Goal: Use online tool/utility: Utilize a website feature to perform a specific function

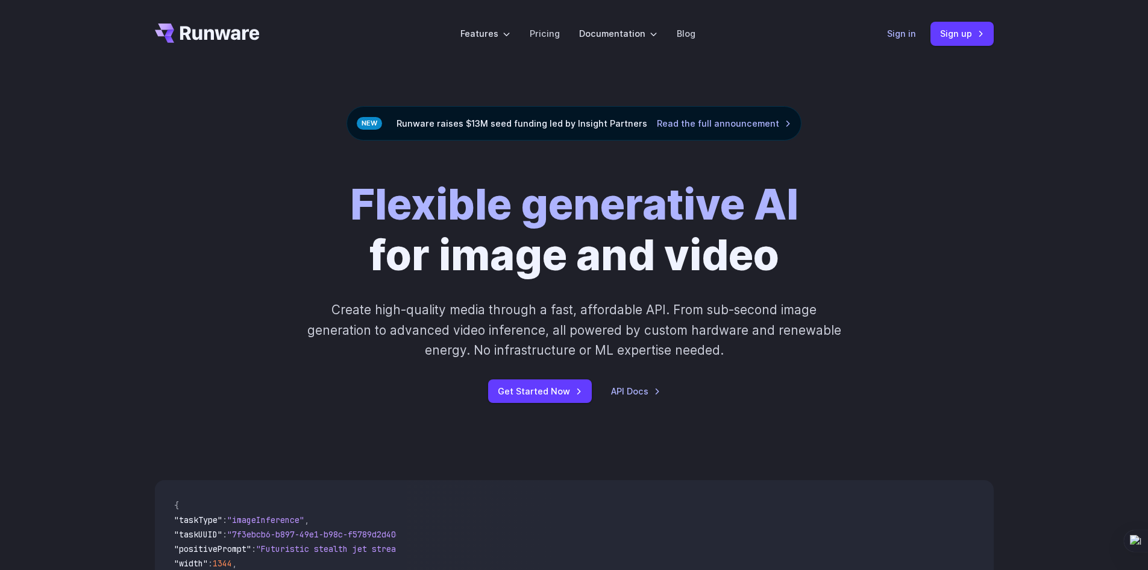
click at [907, 30] on link "Sign in" at bounding box center [901, 34] width 29 height 14
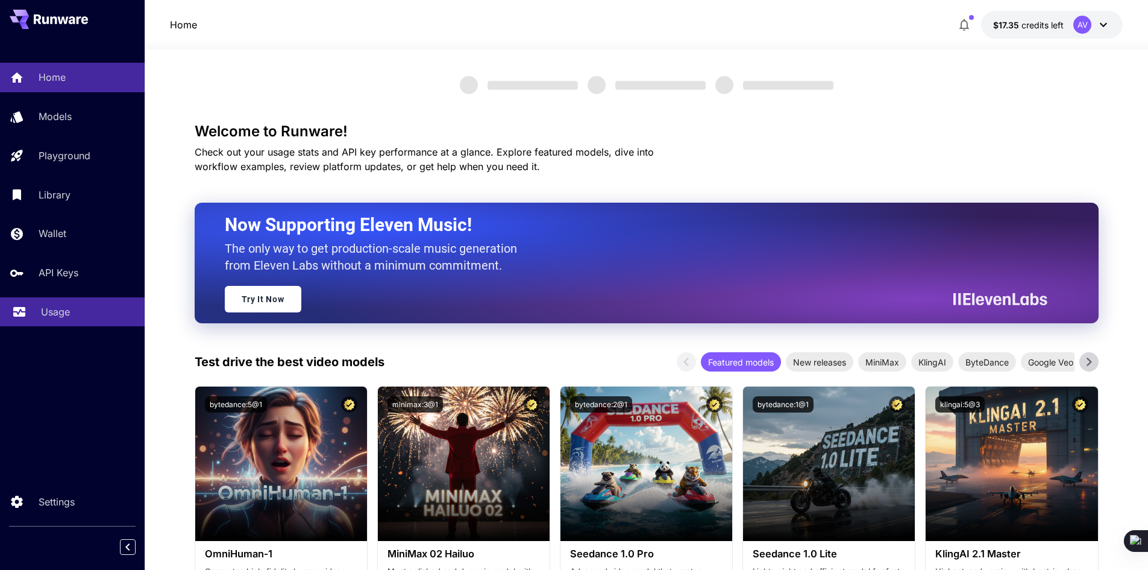
click at [87, 310] on div "Usage" at bounding box center [88, 311] width 94 height 14
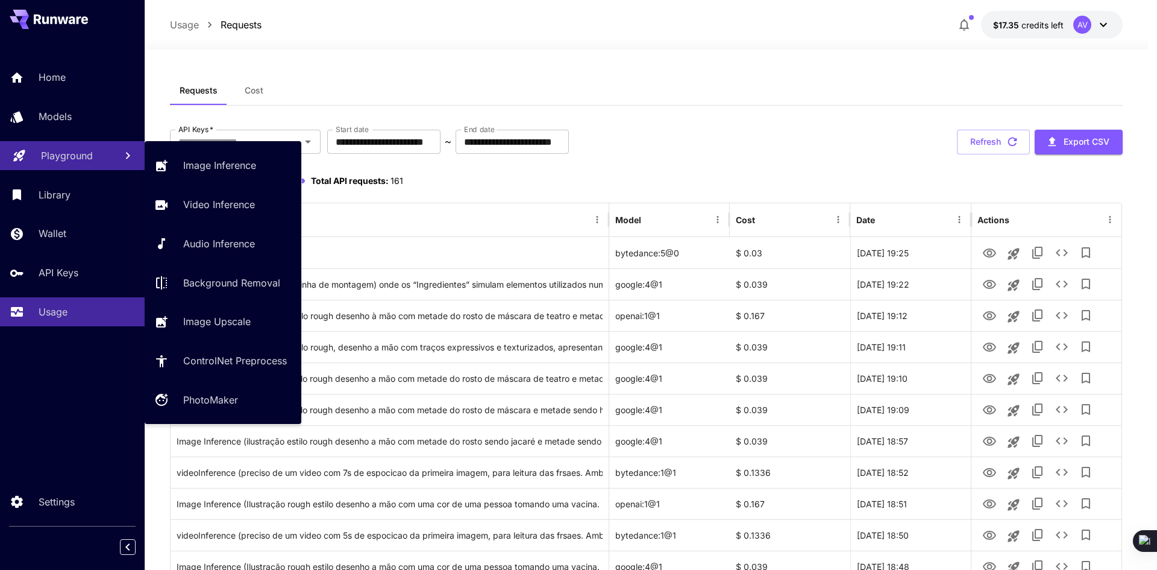
click at [77, 156] on p "Playground" at bounding box center [67, 155] width 52 height 14
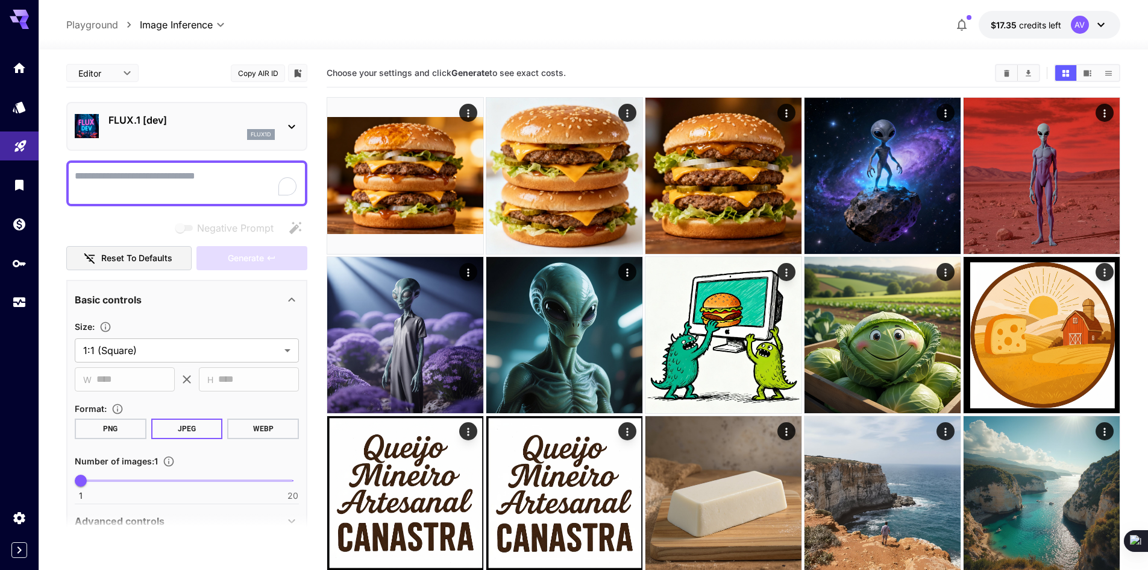
click at [168, 127] on div "FLUX.1 [dev] flux1d" at bounding box center [191, 126] width 166 height 27
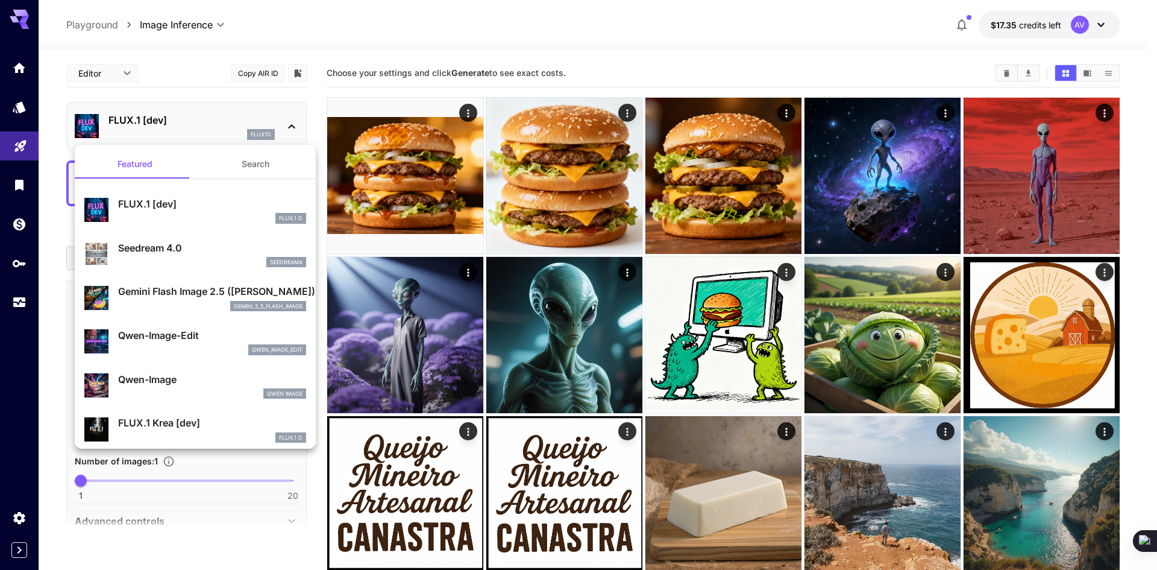
click at [201, 245] on p "Seedream 4.0" at bounding box center [212, 247] width 188 height 14
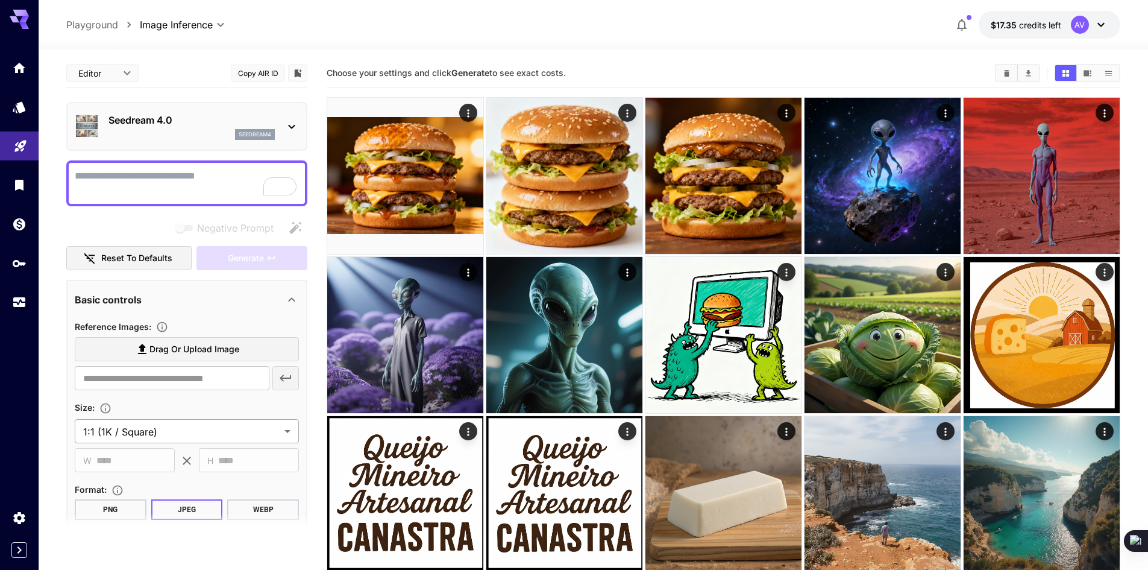
click at [170, 436] on body "**********" at bounding box center [574, 463] width 1148 height 927
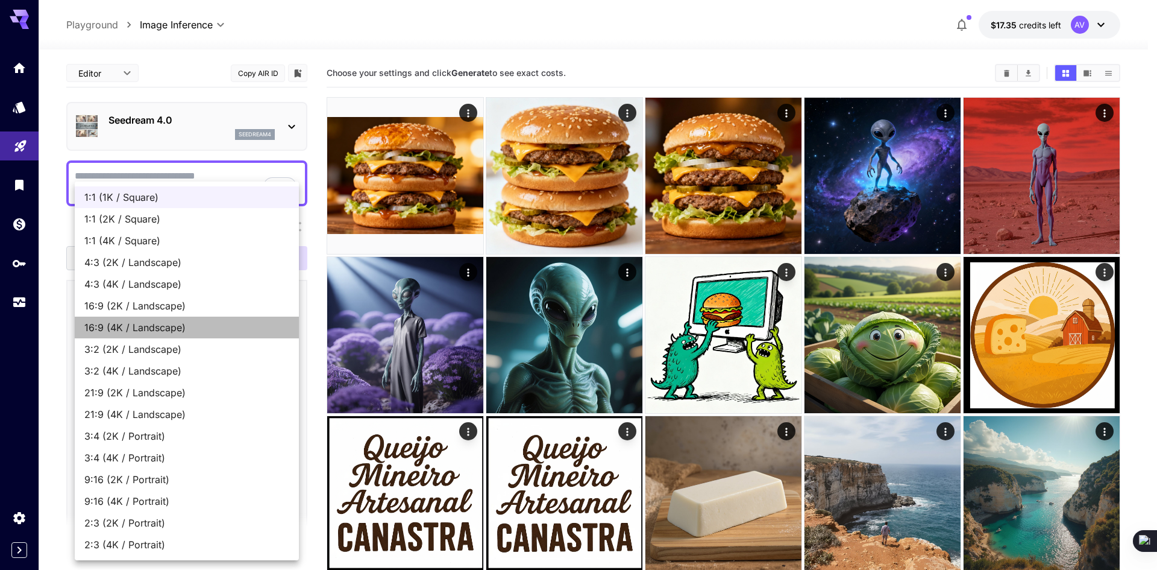
click at [154, 336] on li "16:9 (4K / Landscape)" at bounding box center [187, 327] width 224 height 22
type input "**********"
type input "****"
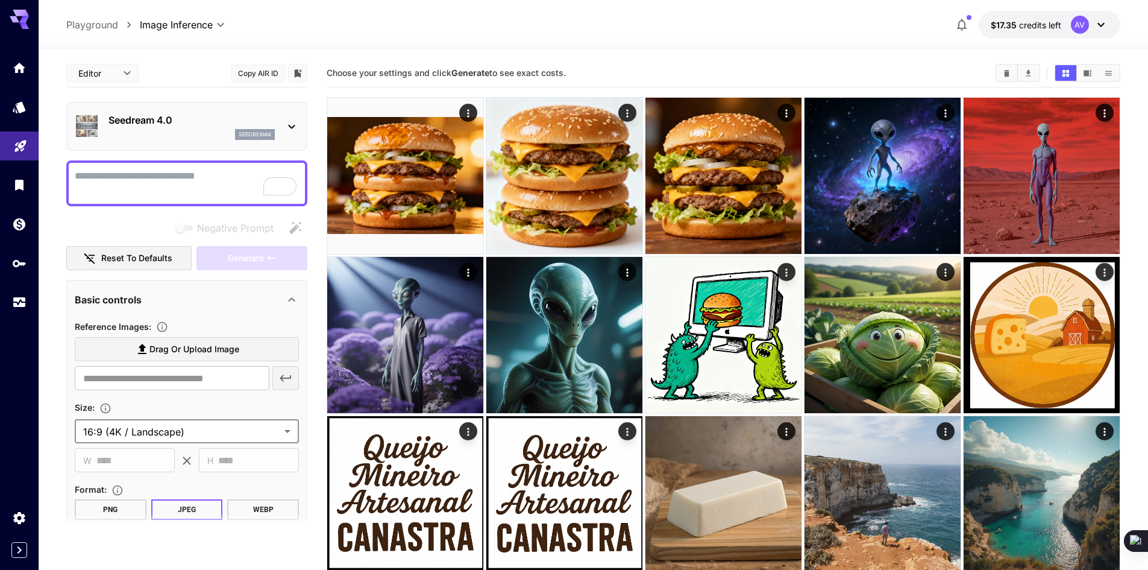
click at [169, 183] on textarea "Negative Prompt" at bounding box center [187, 183] width 224 height 29
type textarea "**********"
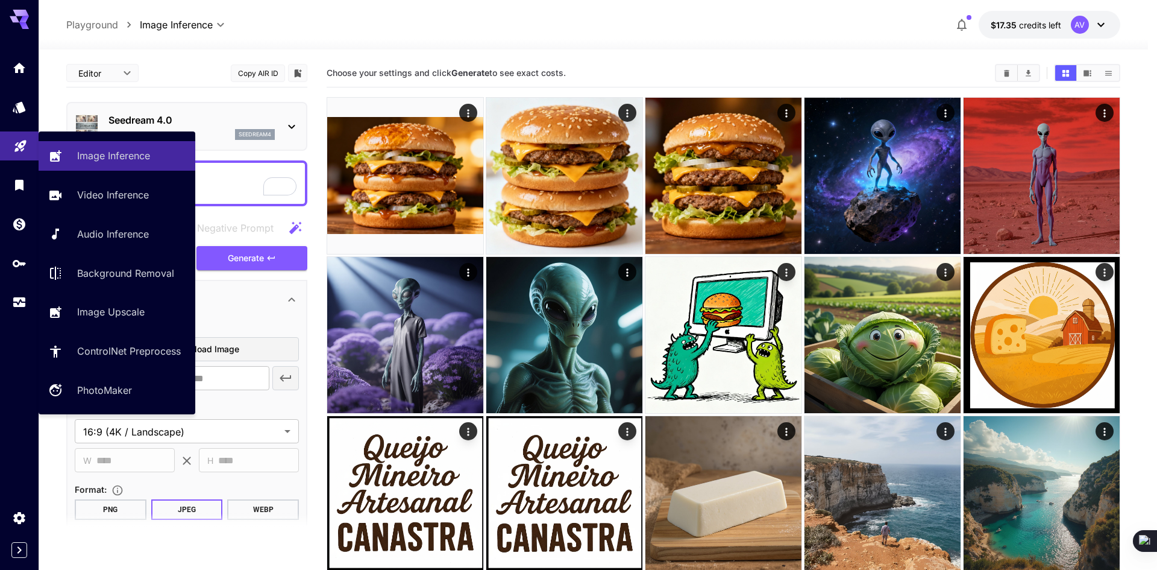
drag, startPoint x: 182, startPoint y: 177, endPoint x: 0, endPoint y: 143, distance: 185.2
click at [0, 143] on div "**********" at bounding box center [574, 463] width 1148 height 927
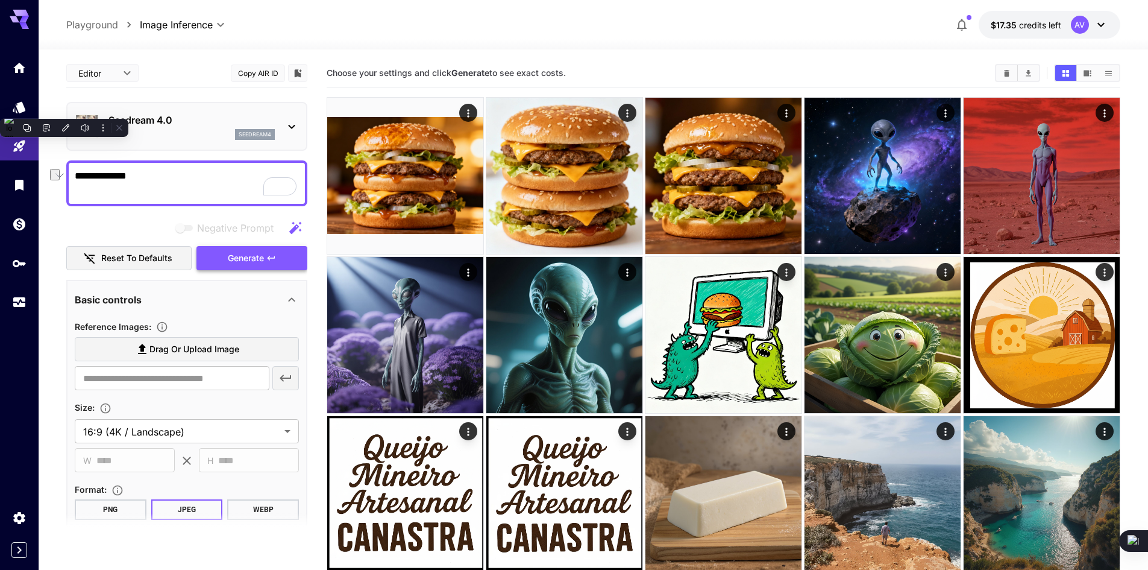
click at [244, 266] on button "Generate" at bounding box center [251, 258] width 111 height 25
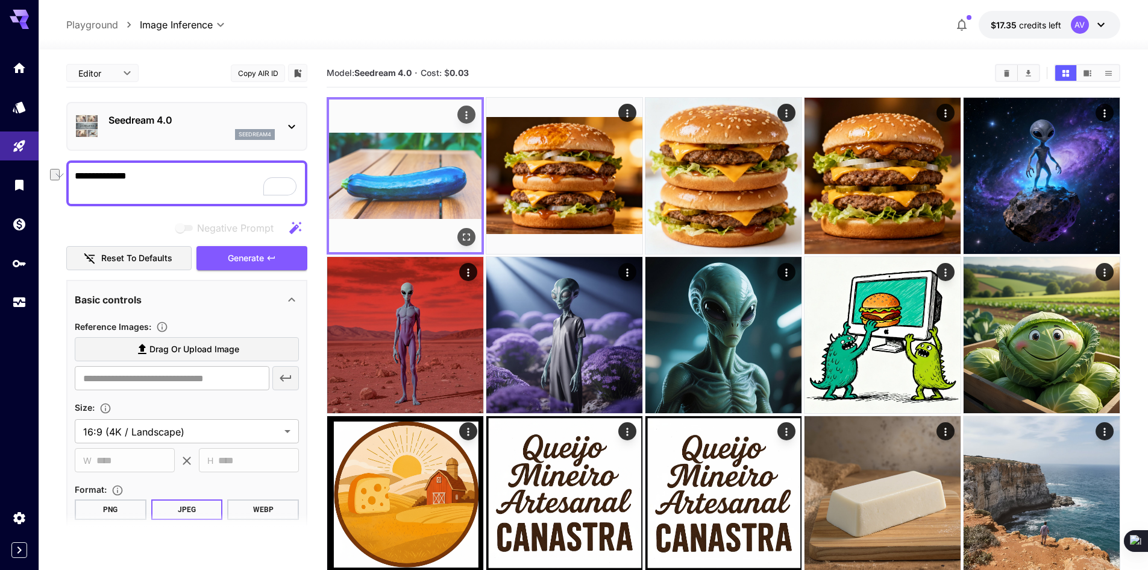
click at [470, 121] on div "Actions" at bounding box center [466, 114] width 12 height 14
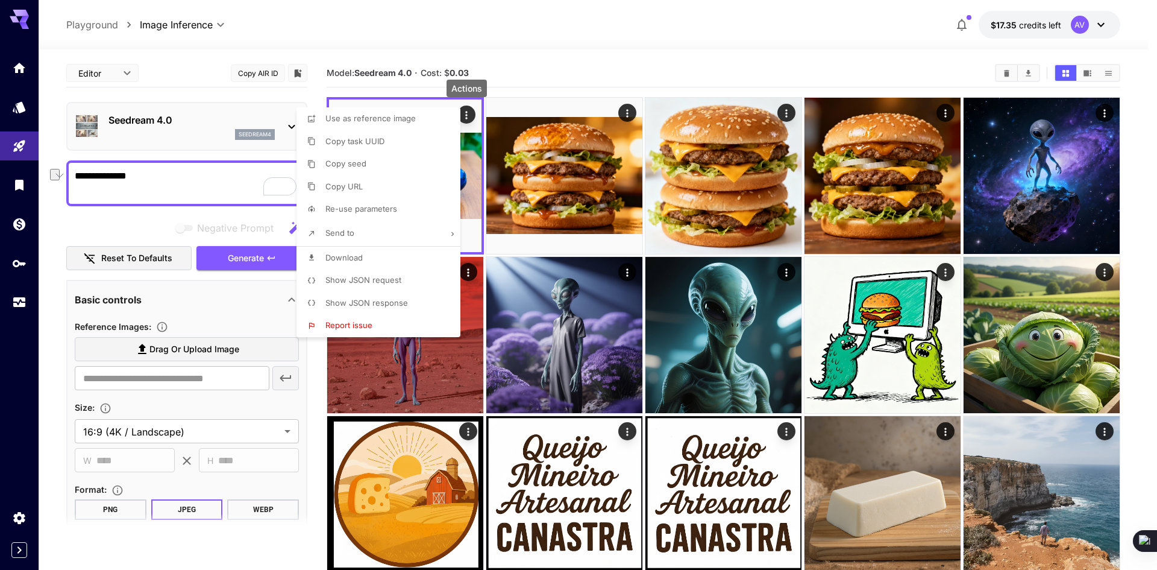
click at [386, 280] on span "Show JSON request" at bounding box center [363, 280] width 76 height 10
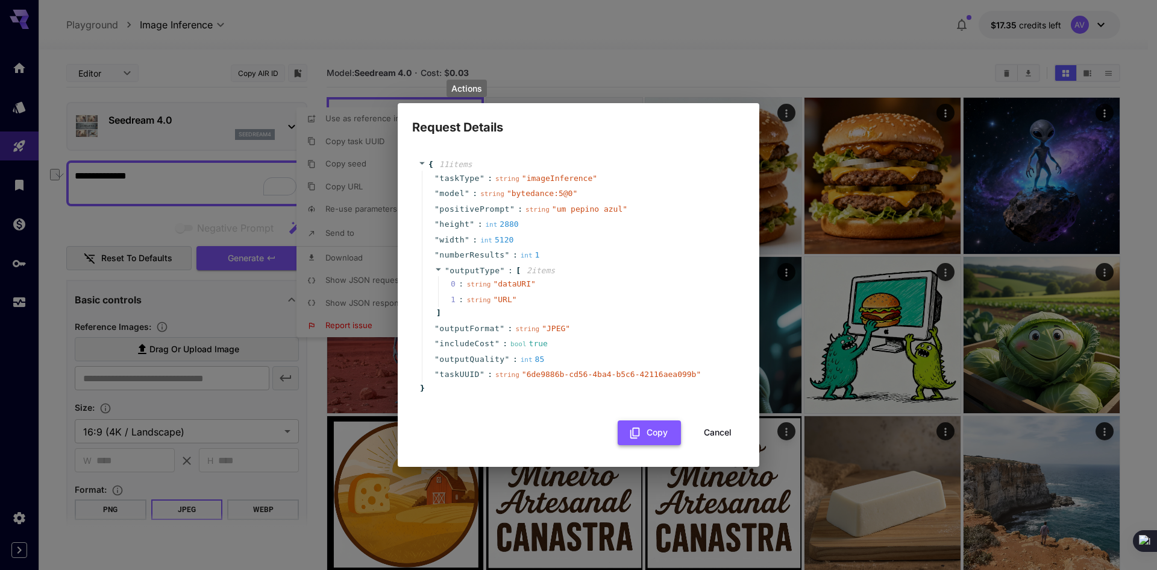
click at [657, 433] on button "Copy" at bounding box center [649, 432] width 63 height 25
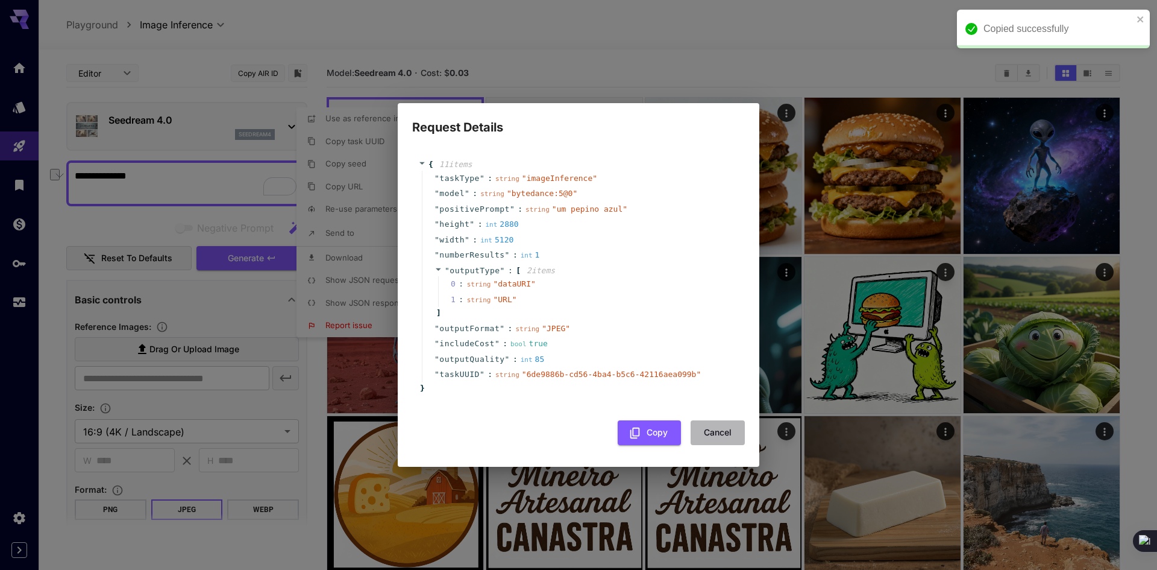
click at [711, 434] on button "Cancel" at bounding box center [718, 432] width 54 height 25
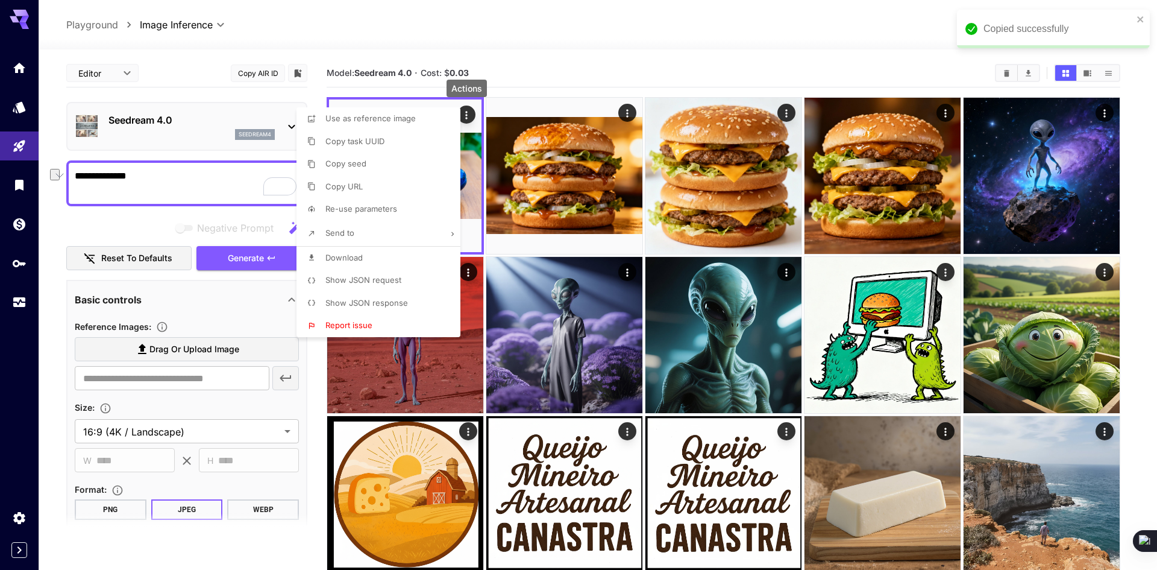
click at [415, 301] on li "Show JSON response" at bounding box center [382, 303] width 171 height 23
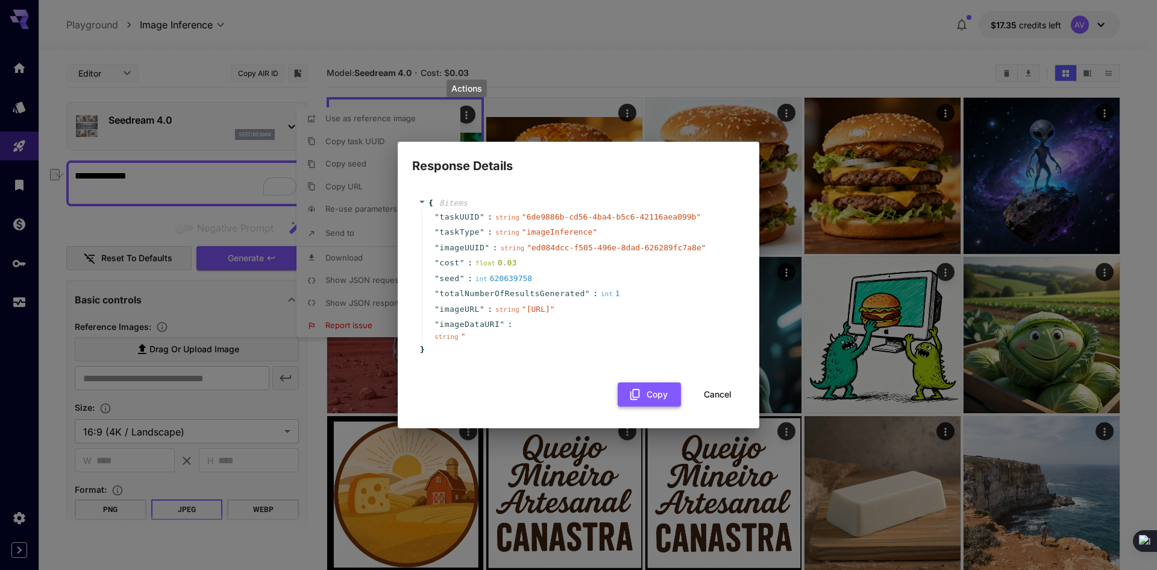
click at [641, 401] on icon "button" at bounding box center [635, 394] width 13 height 13
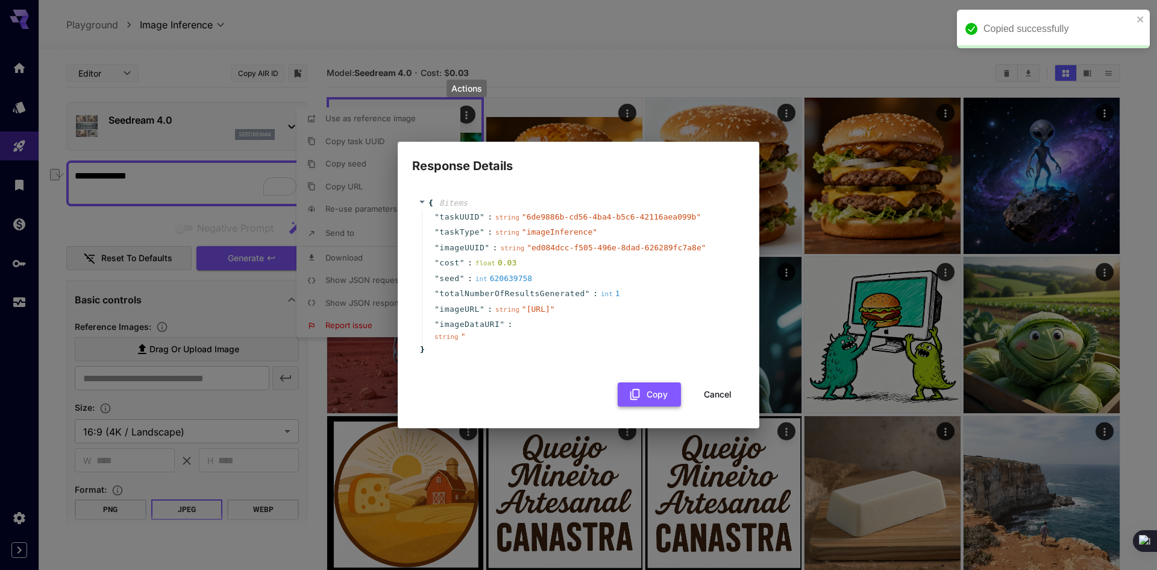
click at [656, 391] on button "Copy" at bounding box center [649, 394] width 63 height 25
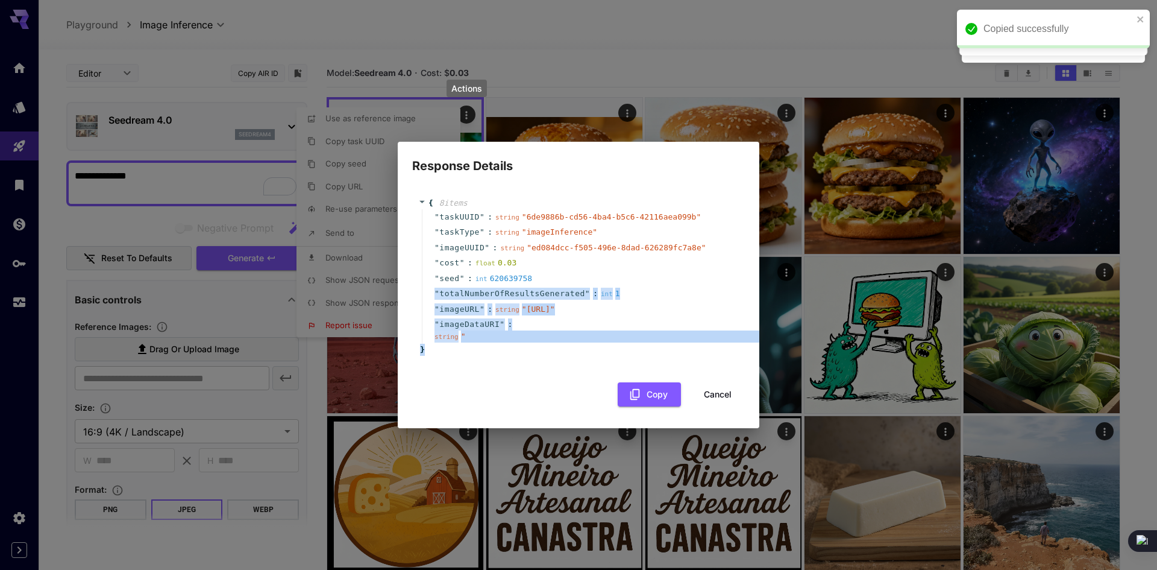
drag, startPoint x: 421, startPoint y: 343, endPoint x: 456, endPoint y: 270, distance: 80.6
click at [456, 270] on div "{ 8 item s " taskUUID " : string " 6de9886b-cd56-4ba4-b5c6-42116aea099b " " tas…" at bounding box center [578, 276] width 333 height 183
click at [482, 330] on span "imageDataURI" at bounding box center [469, 324] width 60 height 12
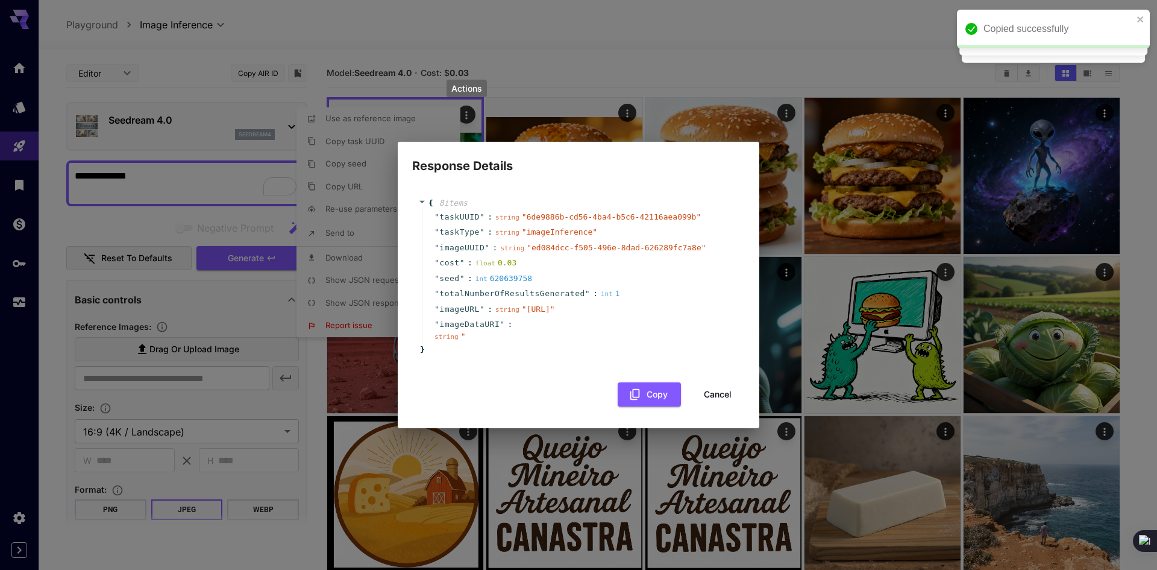
click at [453, 368] on div "{ 8 item s " taskUUID " : string " 6de9886b-cd56-4ba4-b5c6-42116aea099b " " tas…" at bounding box center [578, 276] width 333 height 183
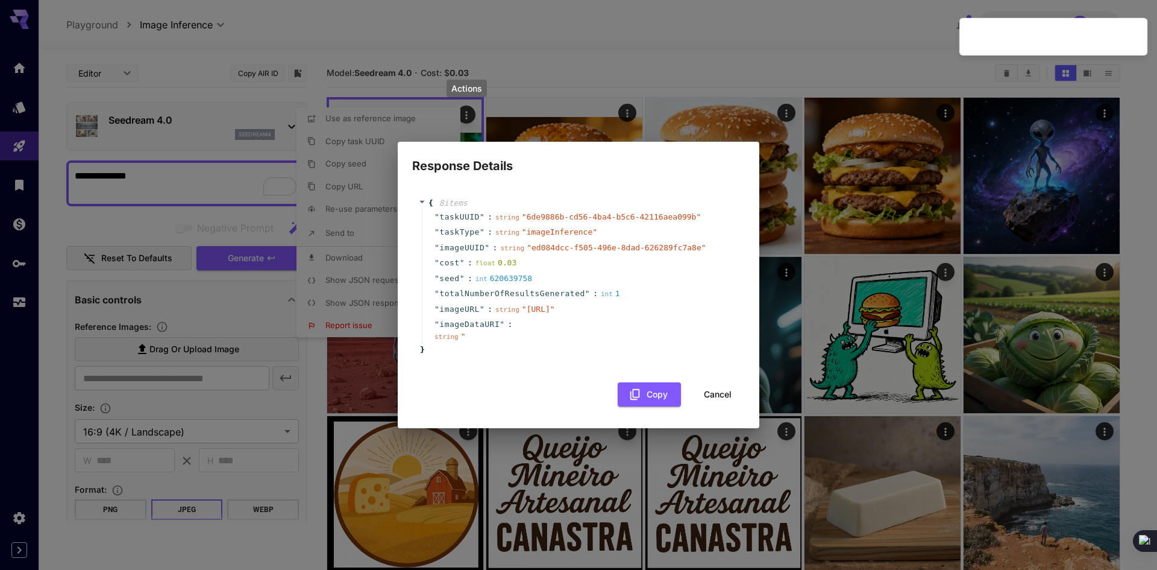
drag, startPoint x: 435, startPoint y: 355, endPoint x: 426, endPoint y: 190, distance: 164.8
click at [426, 203] on div "{ 8 item s " taskUUID " : string " 6de9886b-cd56-4ba4-b5c6-42116aea099b " " tas…" at bounding box center [578, 276] width 321 height 159
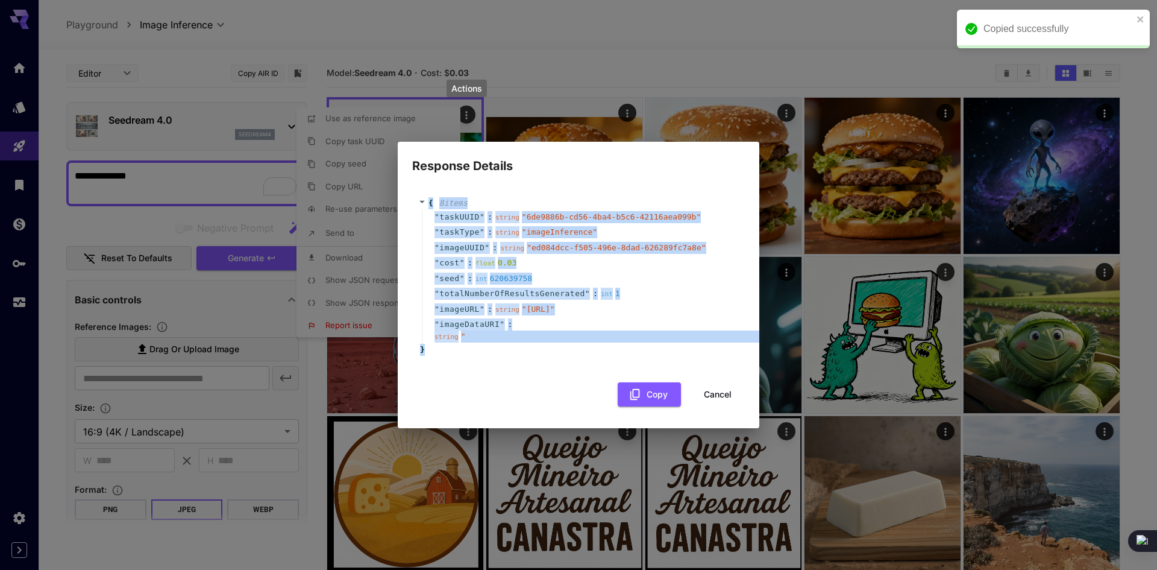
click at [429, 197] on span "{" at bounding box center [431, 203] width 5 height 12
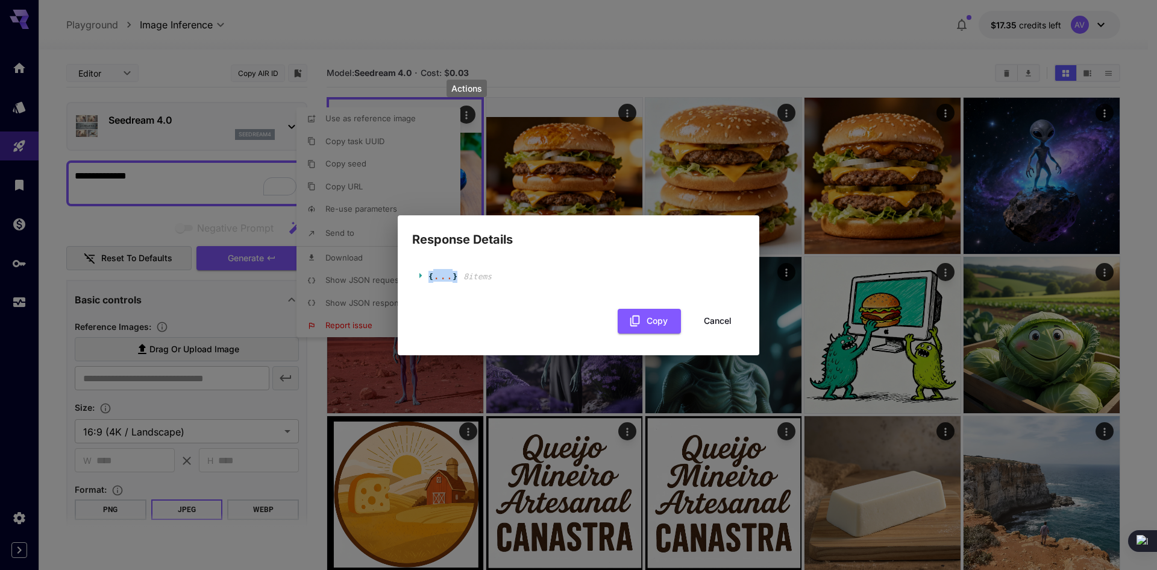
copy div "{ 8 item s " taskUUID " : string " 6de9886b-cd56-4ba4-b5c6-42116aea099b " " tas…"
drag, startPoint x: 418, startPoint y: 269, endPoint x: 420, endPoint y: 280, distance: 11.0
click at [419, 269] on div "{ ... } 8 item s" at bounding box center [578, 277] width 333 height 36
click at [424, 275] on icon at bounding box center [422, 275] width 8 height 8
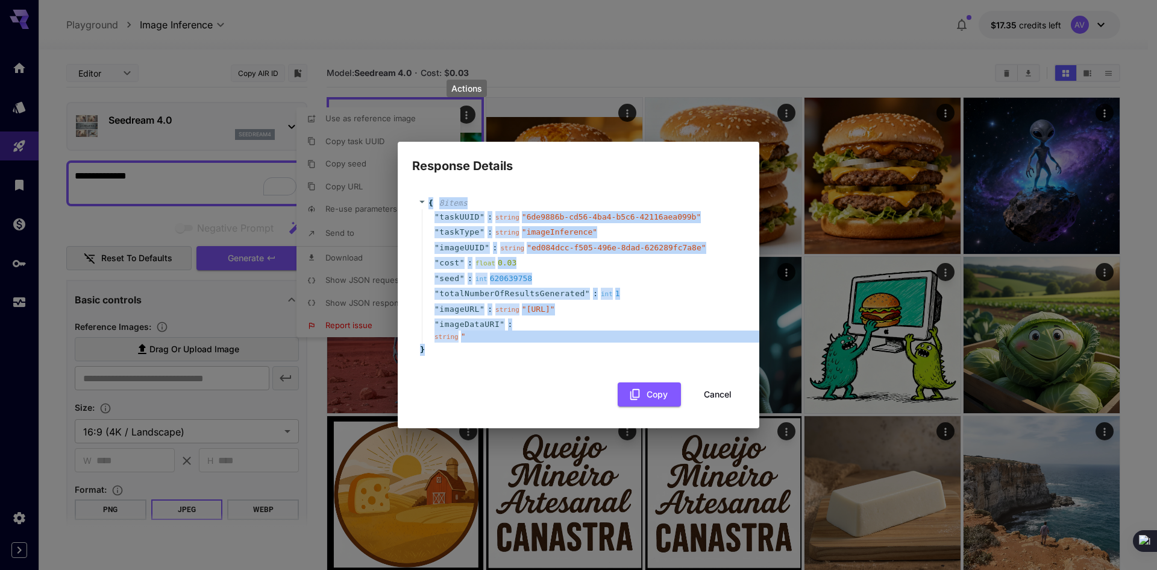
drag, startPoint x: 430, startPoint y: 187, endPoint x: 498, endPoint y: 369, distance: 193.8
click at [498, 368] on div "{ 8 item s " taskUUID " : string " 6de9886b-cd56-4ba4-b5c6-42116aea099b " " tas…" at bounding box center [578, 276] width 333 height 183
copy div "{ 8 item s " taskUUID " : string " 6de9886b-cd56-4ba4-b5c6-42116aea099b " " tas…"
click at [616, 286] on div "" totalNumberOfResultsGenerated " : int 1" at bounding box center [580, 294] width 317 height 16
click at [575, 330] on div "" imageDataURI " : string " "" at bounding box center [580, 329] width 317 height 27
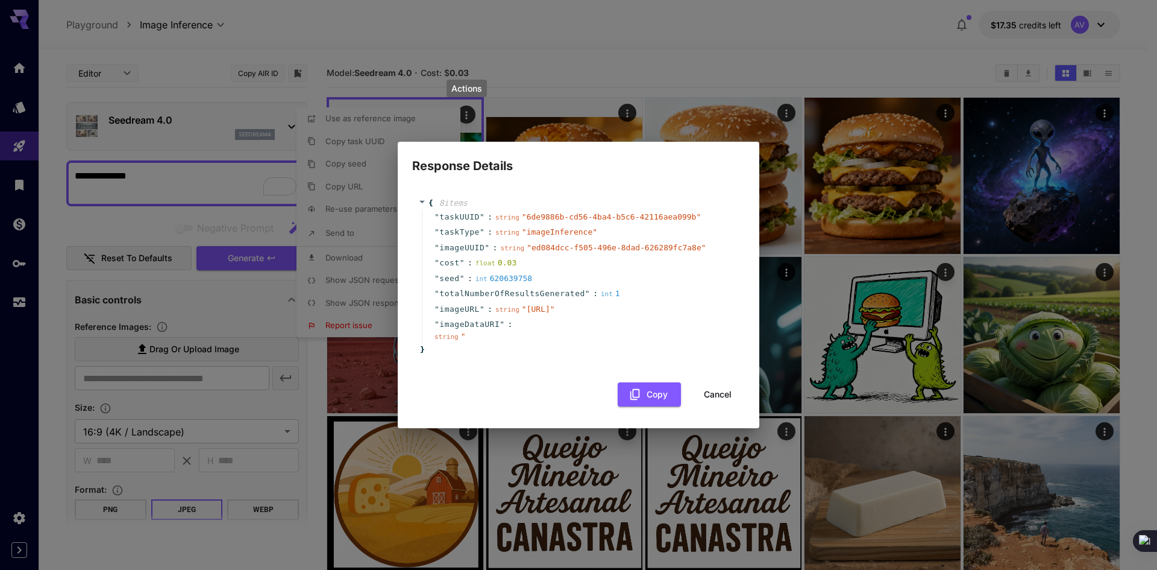
click at [589, 376] on div "{ 8 item s " taskUUID " : string " 6de9886b-cd56-4ba4-b5c6-42116aea099b " " tas…" at bounding box center [578, 295] width 333 height 221
click at [716, 391] on button "Cancel" at bounding box center [718, 394] width 54 height 25
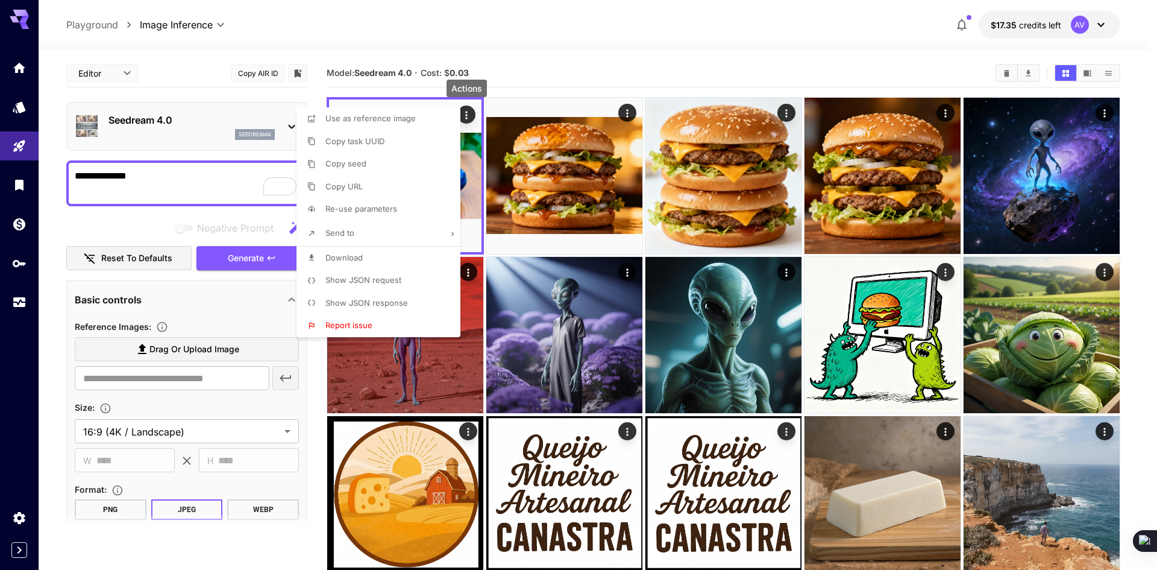
click at [42, 476] on div at bounding box center [578, 285] width 1157 height 570
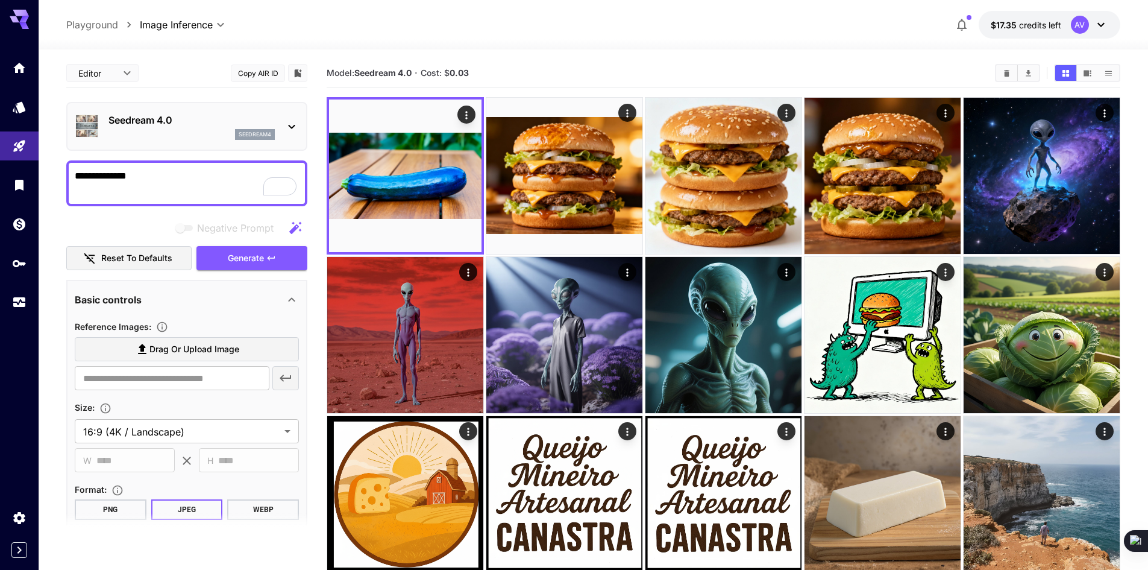
click at [535, 73] on section "Model: Seedream 4.0 · Cost: $ 0.03" at bounding box center [656, 73] width 659 height 14
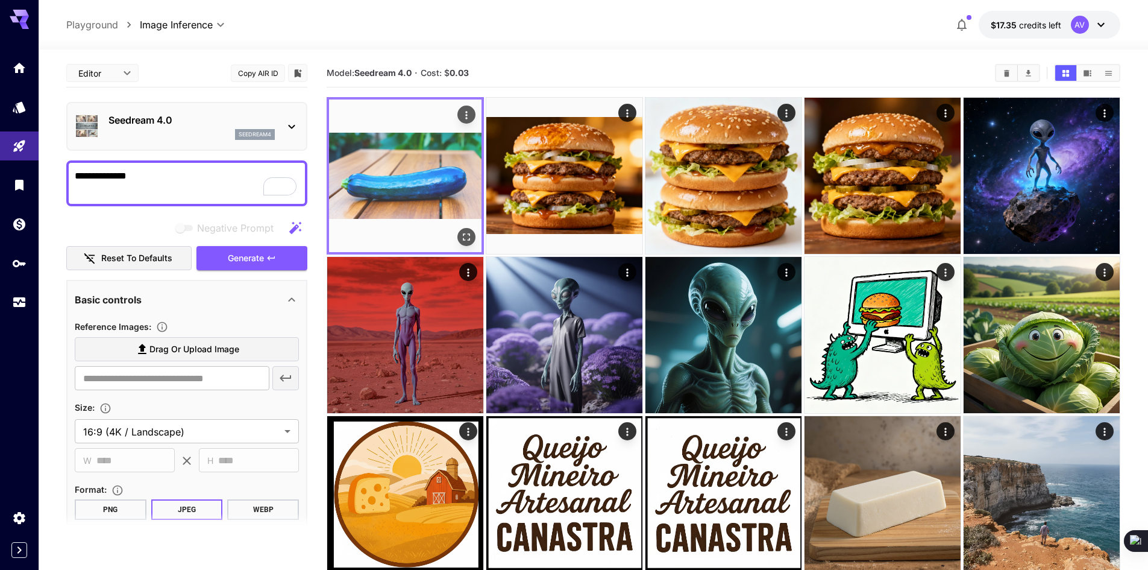
click at [384, 162] on img at bounding box center [405, 175] width 152 height 152
click at [463, 234] on icon "Open in fullscreen" at bounding box center [466, 236] width 7 height 7
